Goal: Information Seeking & Learning: Learn about a topic

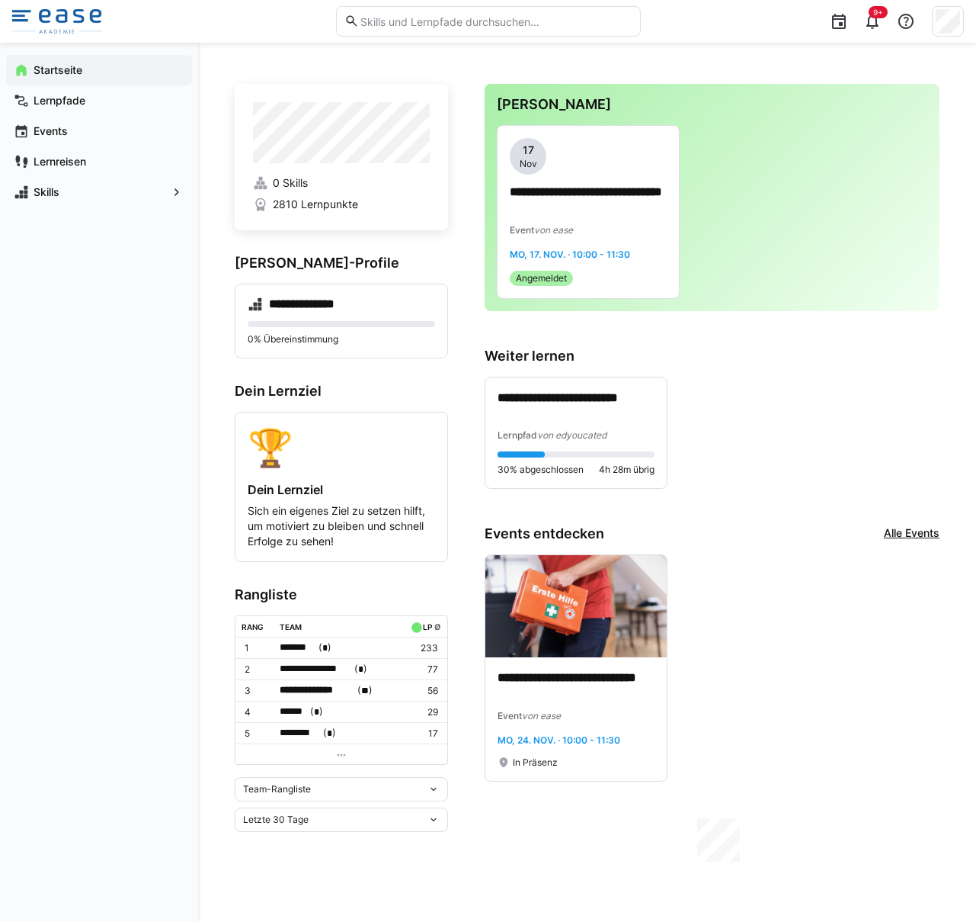
click at [417, 21] on input "text" at bounding box center [495, 21] width 273 height 14
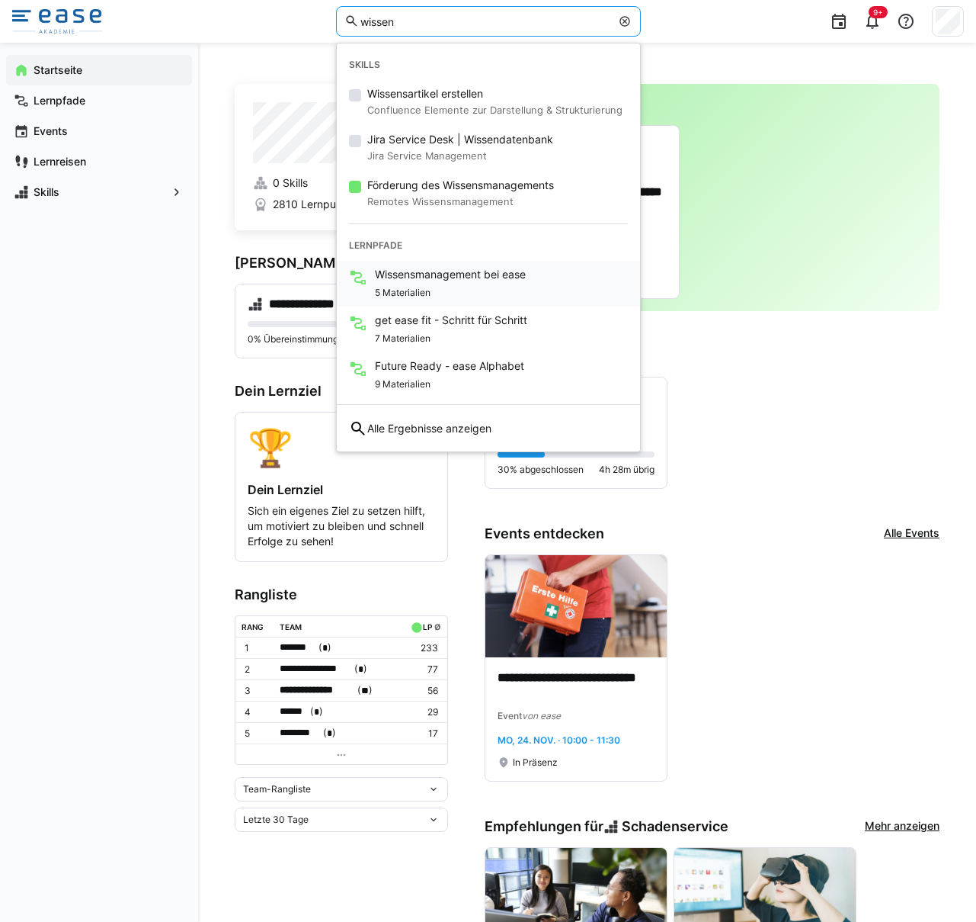
type input "wissen"
click at [455, 291] on div "5 Materialien" at bounding box center [450, 291] width 151 height 18
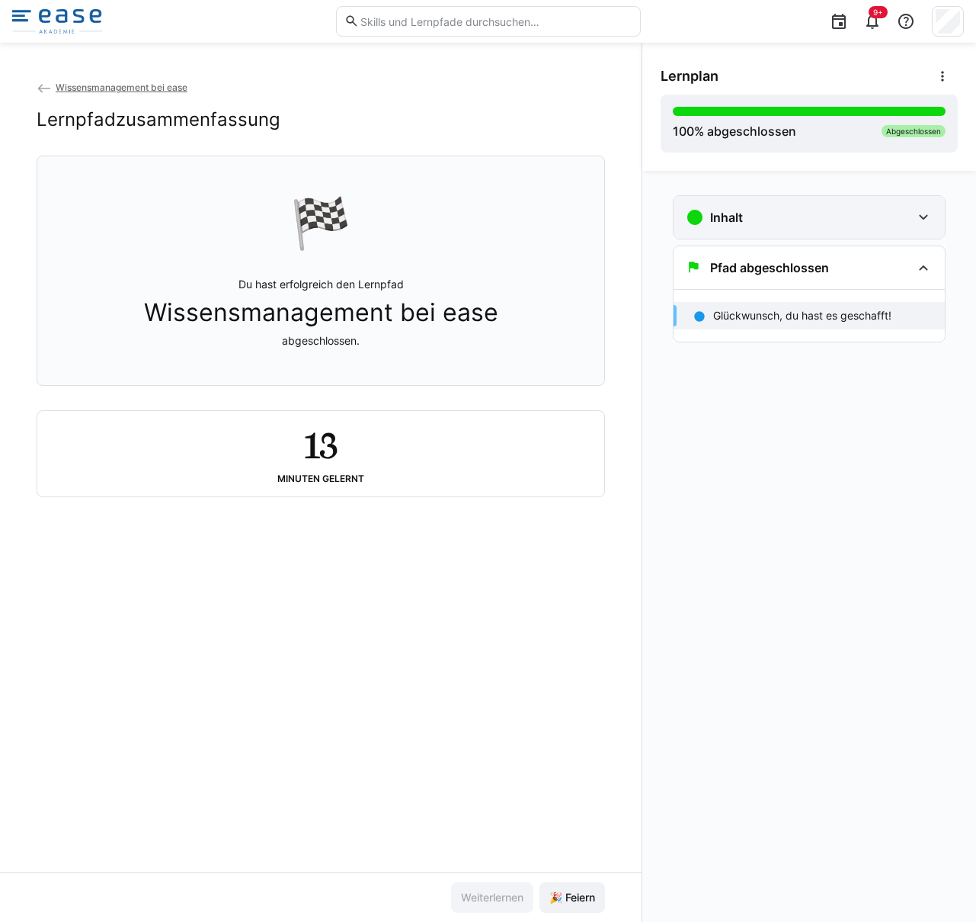
click at [800, 222] on div "Inhalt" at bounding box center [799, 217] width 226 height 18
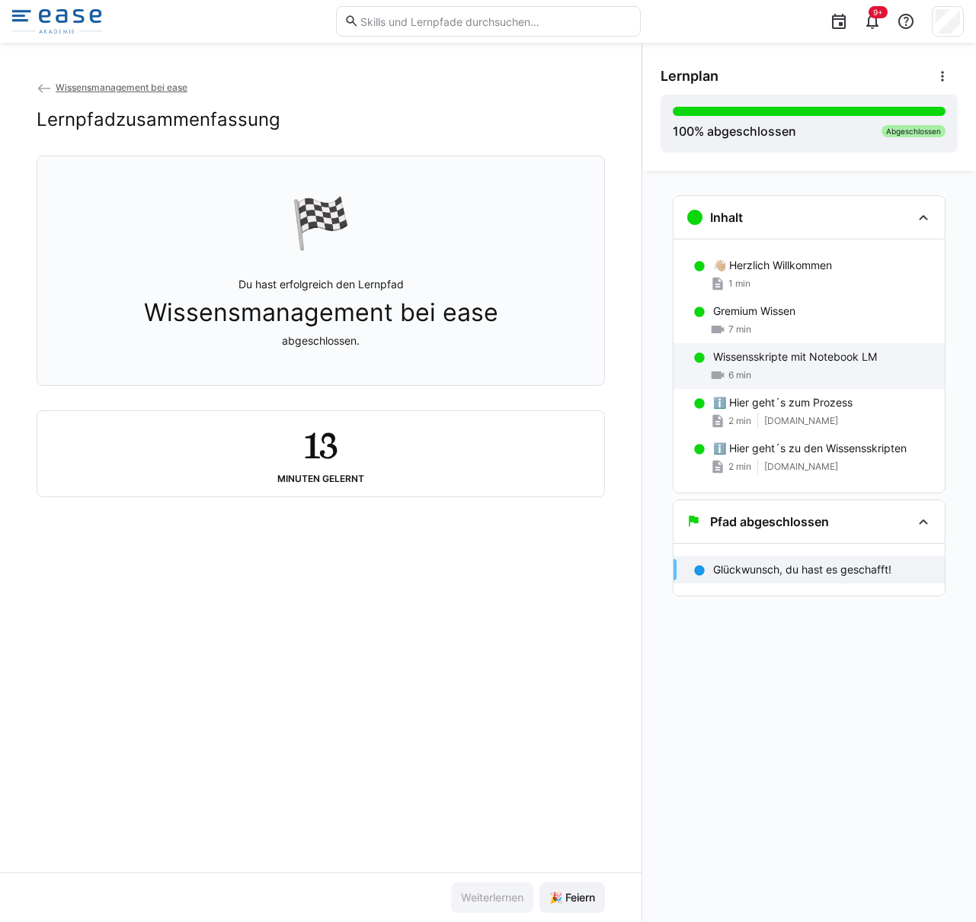
click at [773, 348] on div "Wissensskripte mit Notebook LM 6 min" at bounding box center [809, 366] width 271 height 46
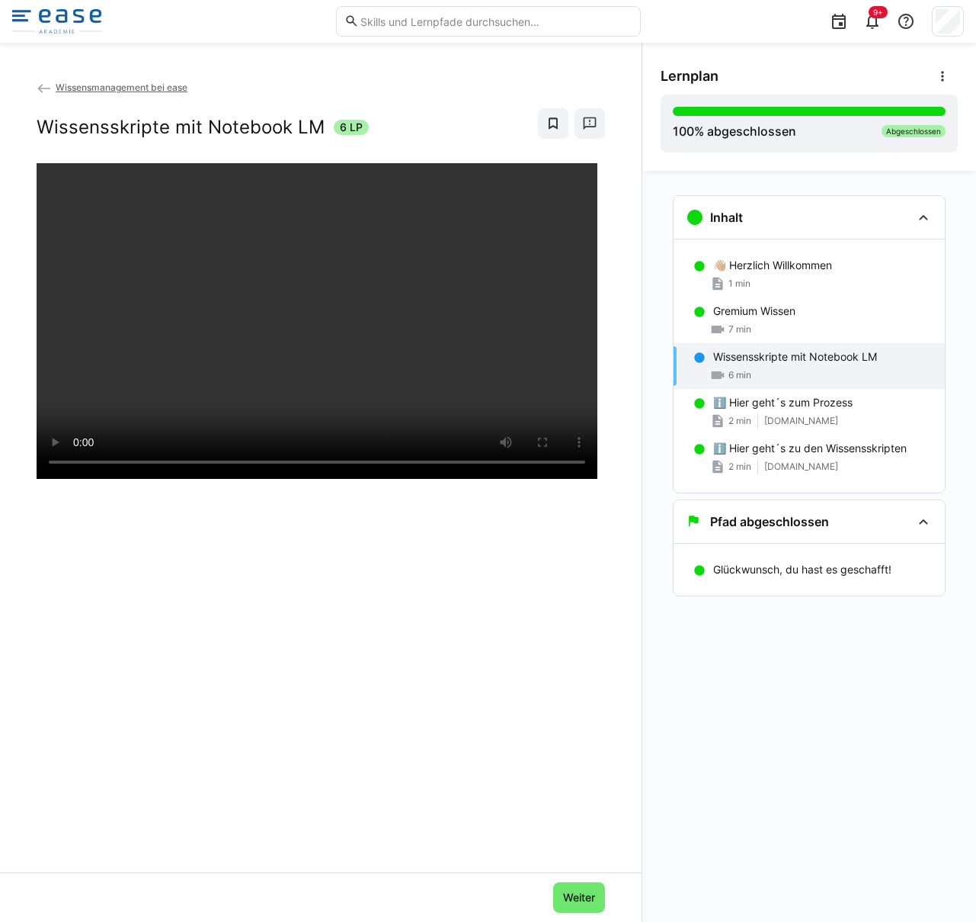
drag, startPoint x: 214, startPoint y: 739, endPoint x: 117, endPoint y: 734, distance: 97.7
click at [209, 737] on div at bounding box center [321, 624] width 569 height 922
